Goal: Information Seeking & Learning: Understand process/instructions

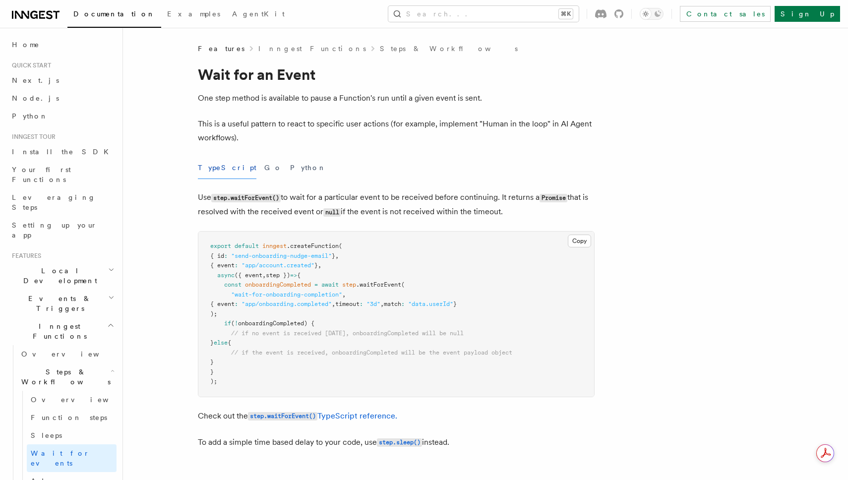
click at [452, 166] on div "TypeScript Go Python" at bounding box center [396, 168] width 397 height 22
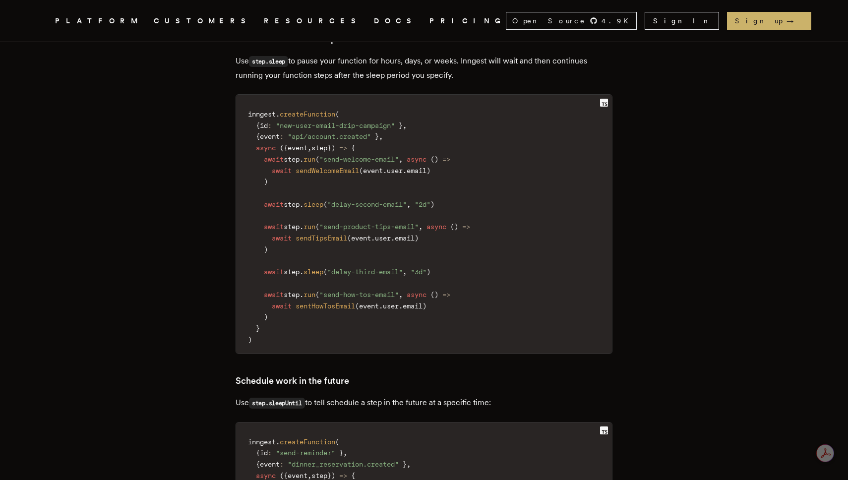
scroll to position [3522, 0]
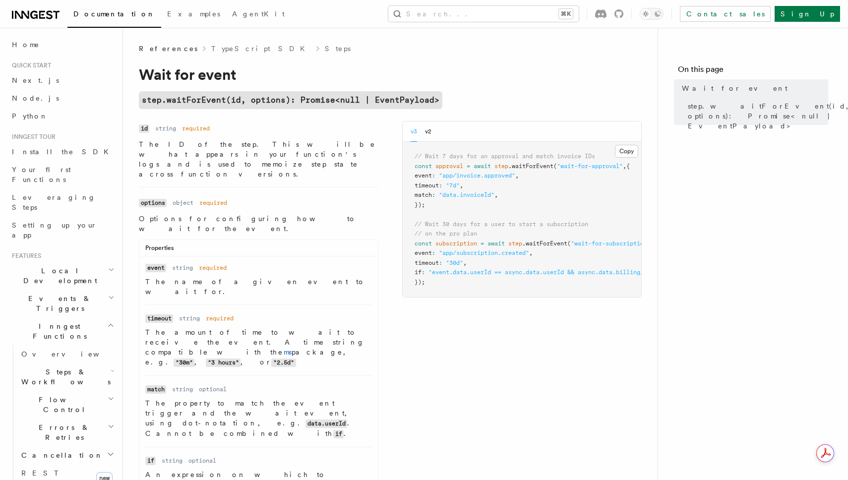
click at [567, 151] on pre "// Wait 7 days for an approval and match invoice IDs const approval = await ste…" at bounding box center [522, 219] width 239 height 155
